Goal: Book appointment/travel/reservation

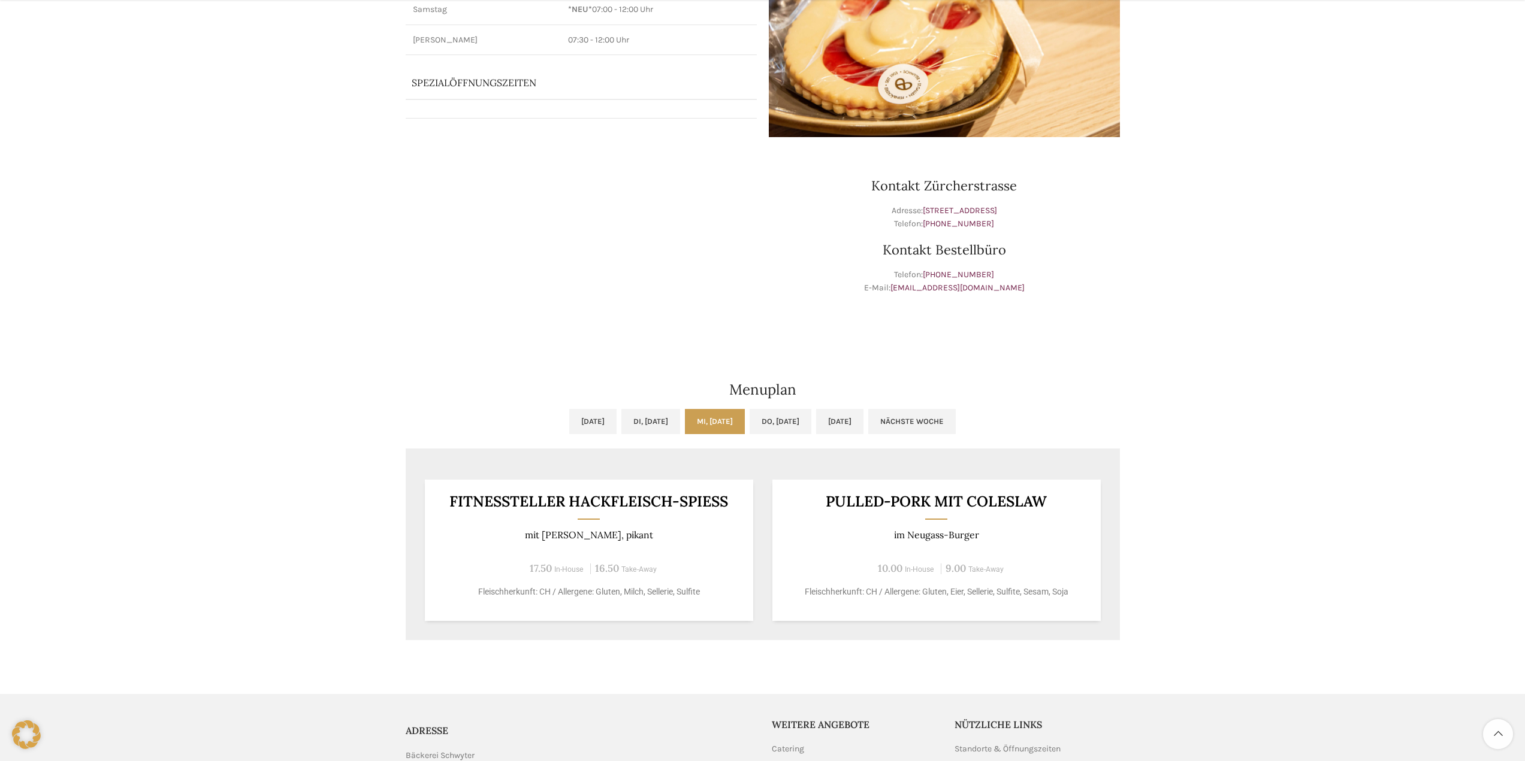
scroll to position [240, 0]
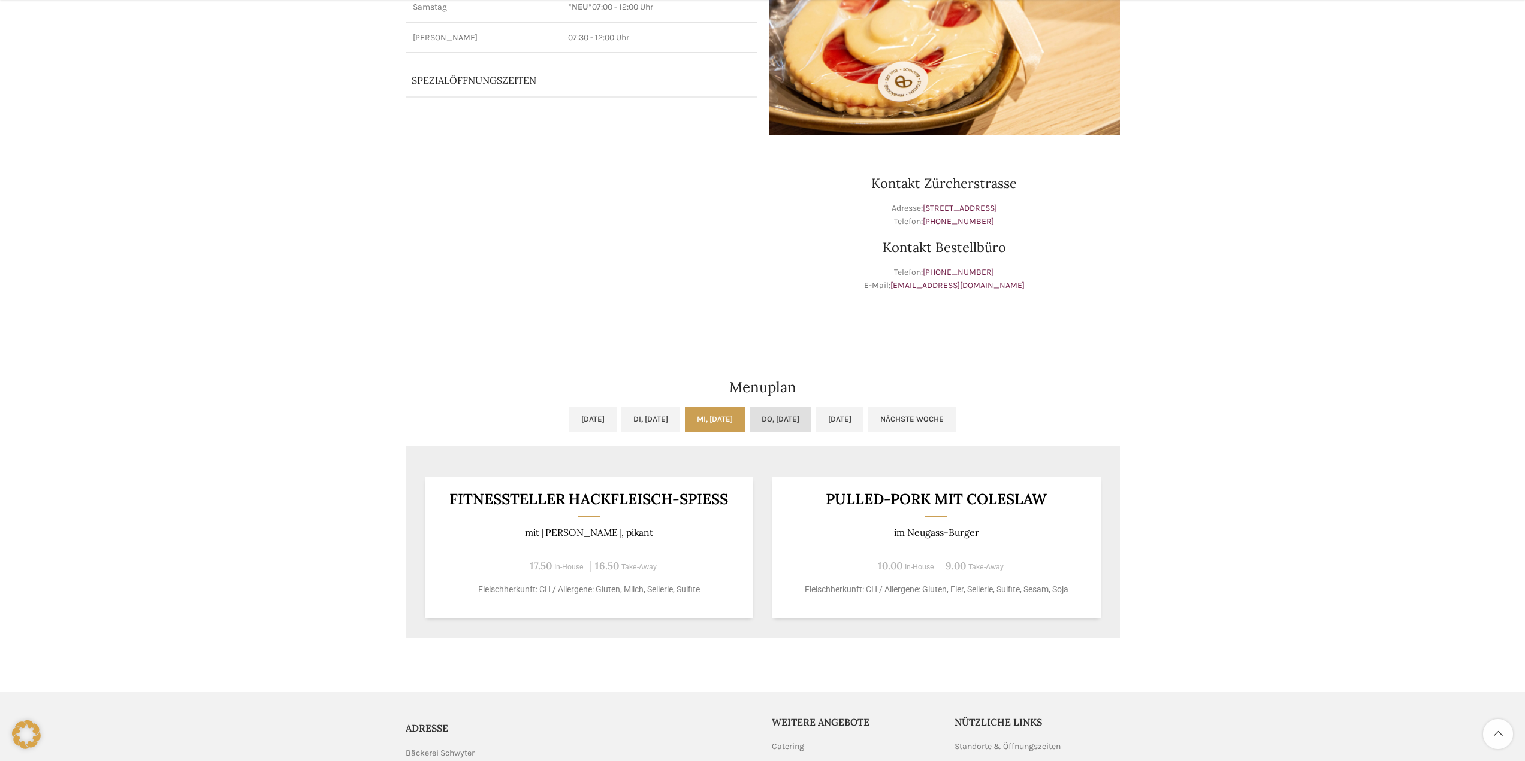
click at [792, 421] on link "Do, [DATE]" at bounding box center [781, 419] width 62 height 25
click at [730, 421] on link "Mi, [DATE]" at bounding box center [715, 419] width 60 height 25
click at [646, 424] on link "Di, [DATE]" at bounding box center [650, 419] width 59 height 25
click at [569, 424] on link "[DATE]" at bounding box center [592, 419] width 47 height 25
click at [863, 413] on link "[DATE]" at bounding box center [839, 419] width 47 height 25
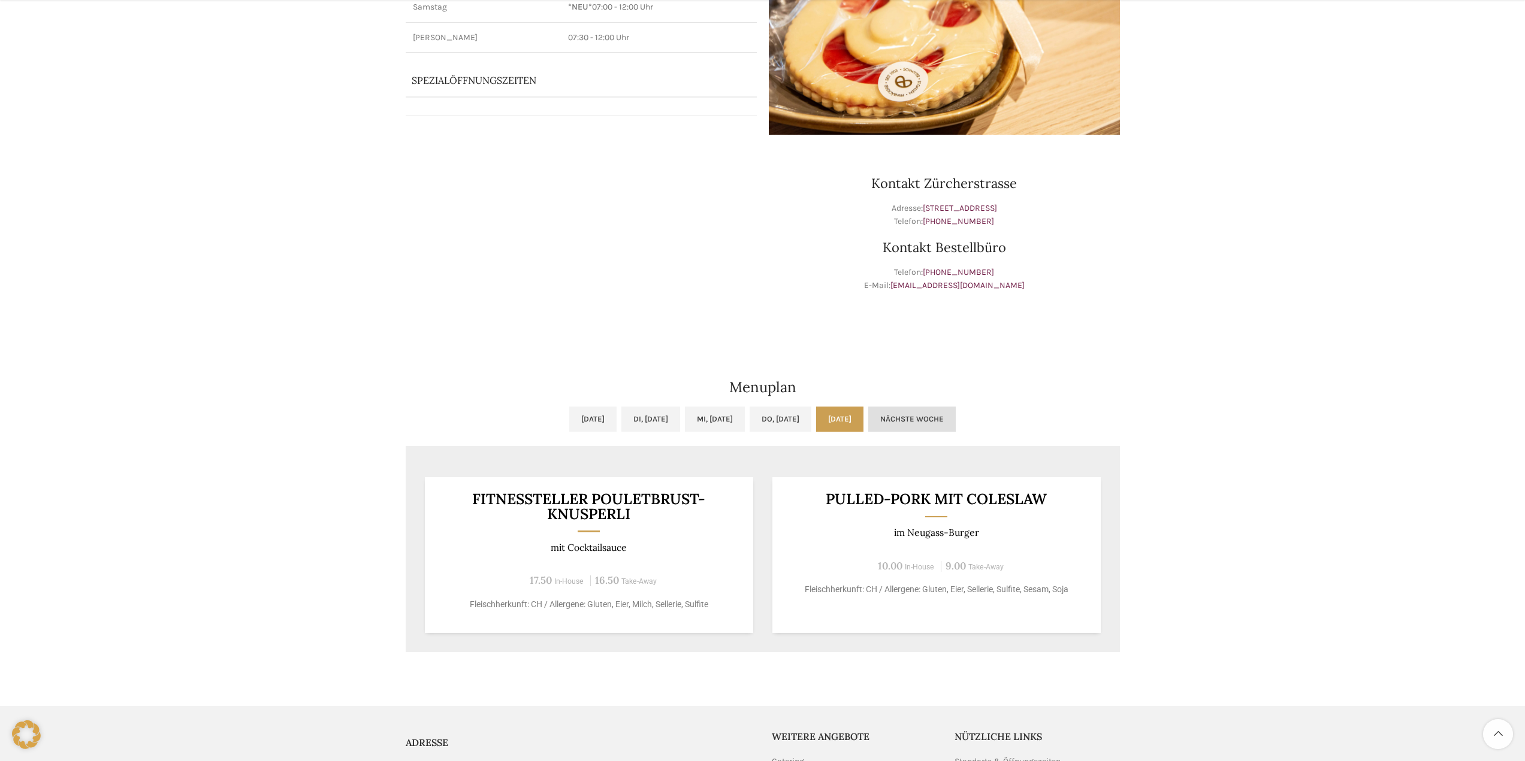
click at [950, 420] on link "Nächste Woche" at bounding box center [911, 419] width 87 height 25
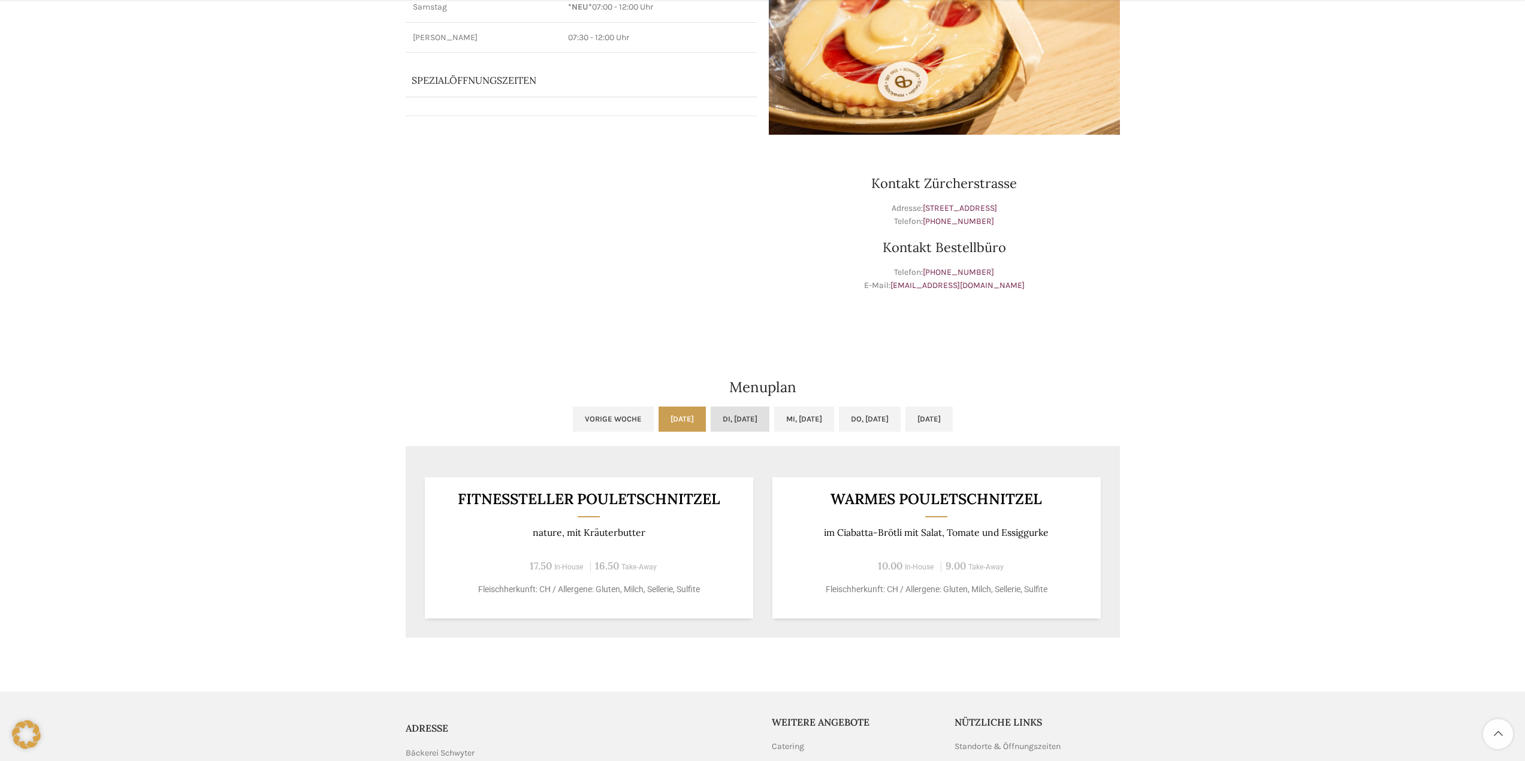
click at [736, 423] on link "Di, [DATE]" at bounding box center [740, 419] width 59 height 25
click at [777, 423] on link "Mi, [DATE]" at bounding box center [804, 419] width 60 height 25
click at [834, 416] on link "Mi, [DATE]" at bounding box center [804, 419] width 60 height 25
click at [868, 413] on link "Do, [DATE]" at bounding box center [870, 419] width 62 height 25
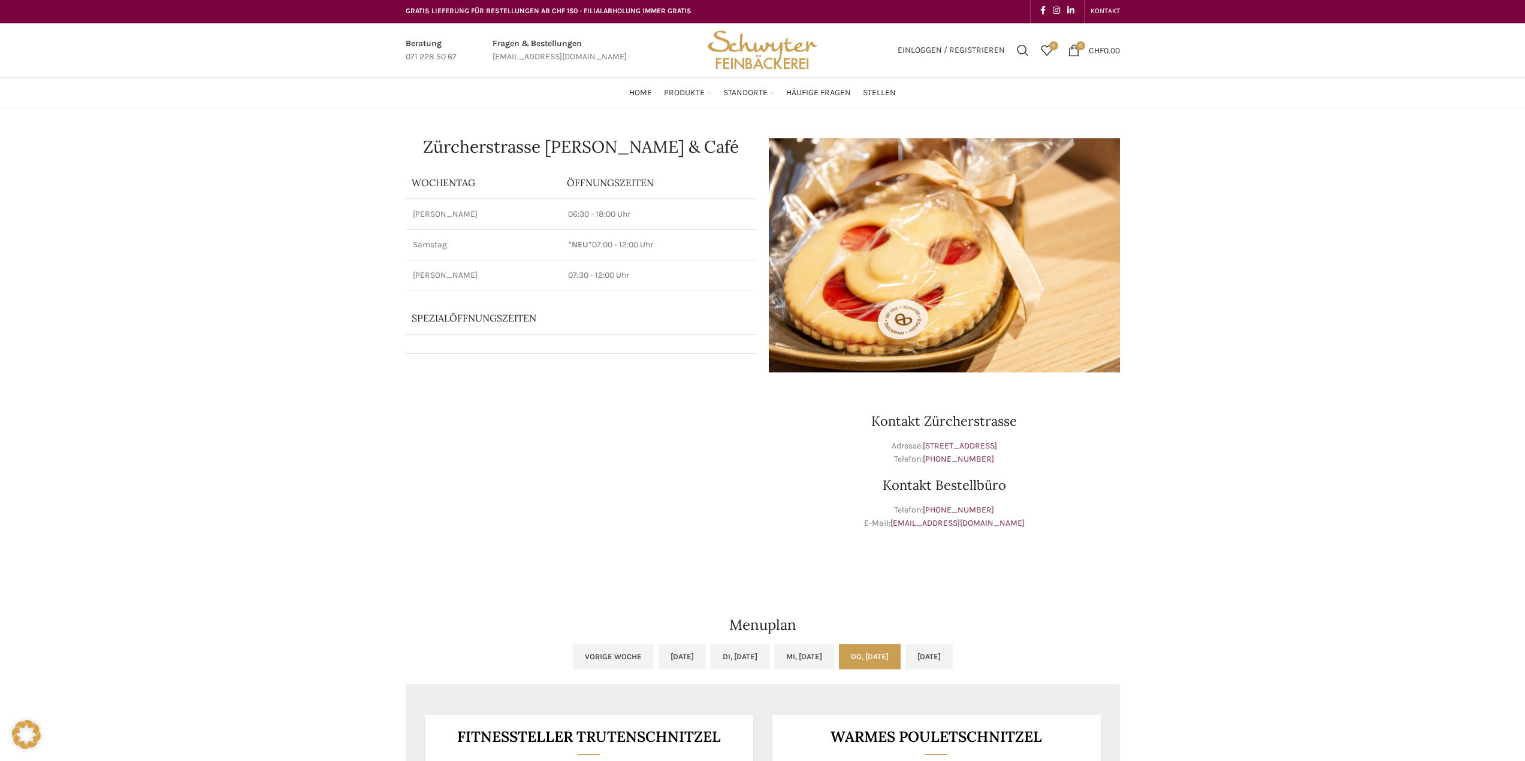
scroll to position [0, 0]
